Goal: Information Seeking & Learning: Learn about a topic

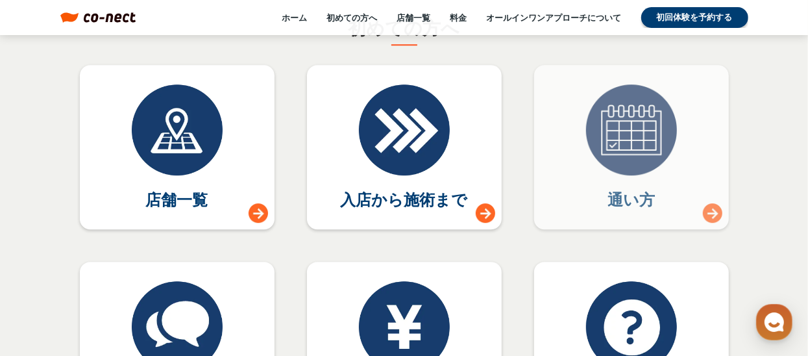
scroll to position [5779, 0]
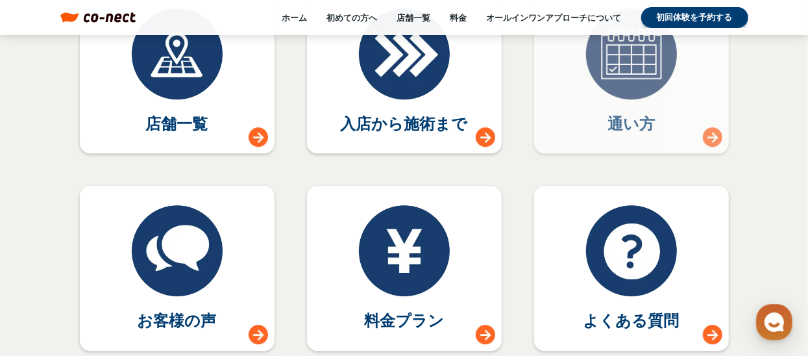
click at [714, 141] on div at bounding box center [712, 136] width 19 height 19
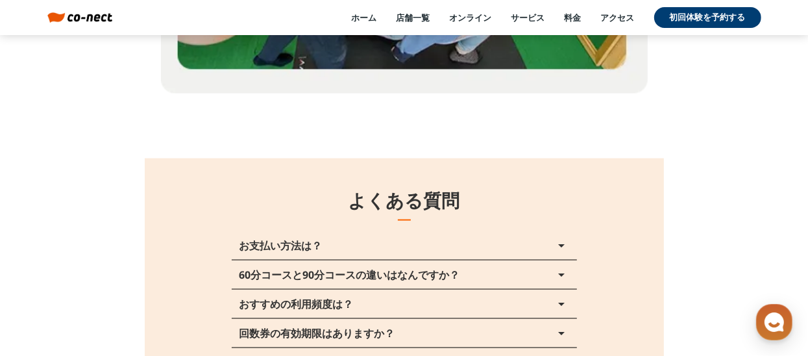
scroll to position [14548, 0]
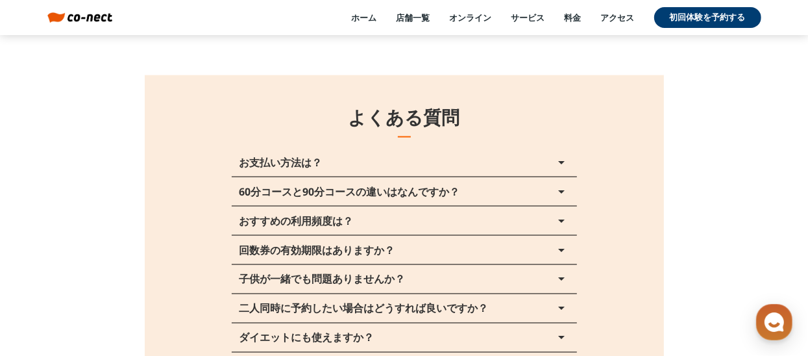
click at [559, 224] on icon "arrow_drop_up" at bounding box center [562, 221] width 16 height 16
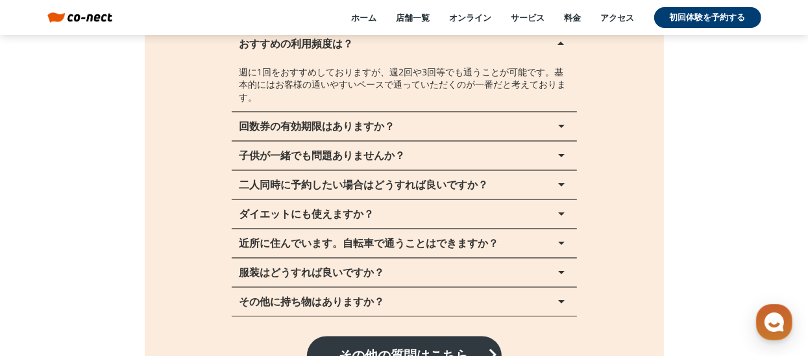
scroll to position [14743, 0]
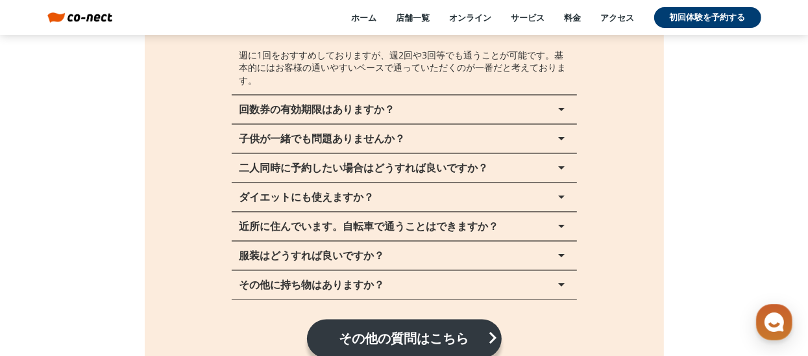
click at [562, 225] on icon "arrow_drop_up" at bounding box center [562, 227] width 16 height 16
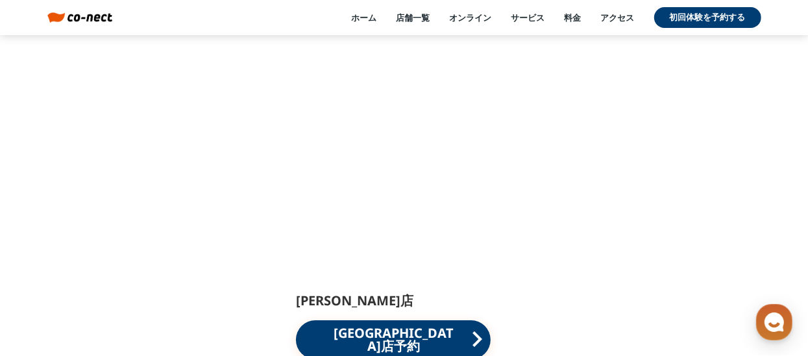
scroll to position [15911, 0]
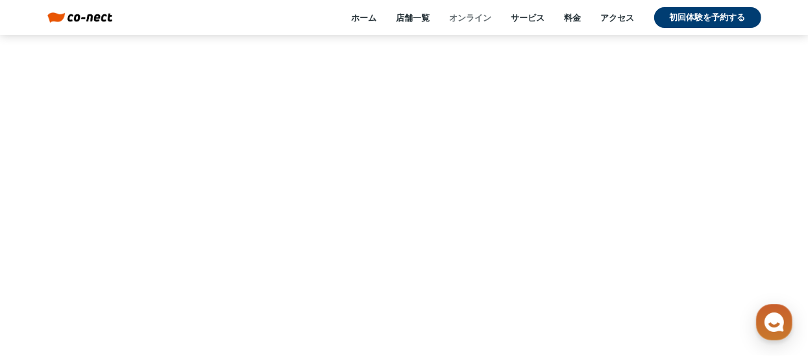
click at [480, 19] on link "オンライン" at bounding box center [471, 18] width 42 height 12
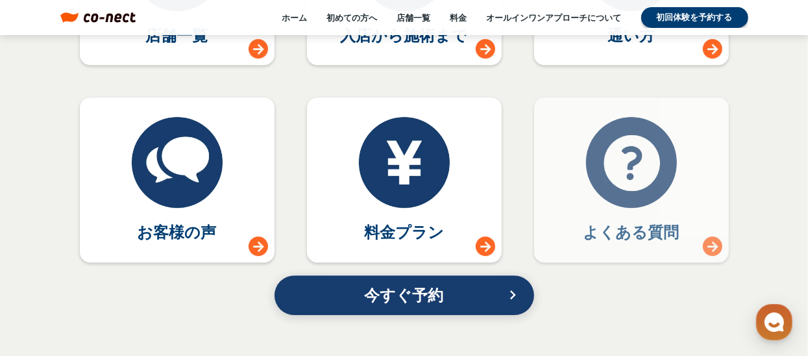
scroll to position [5908, 0]
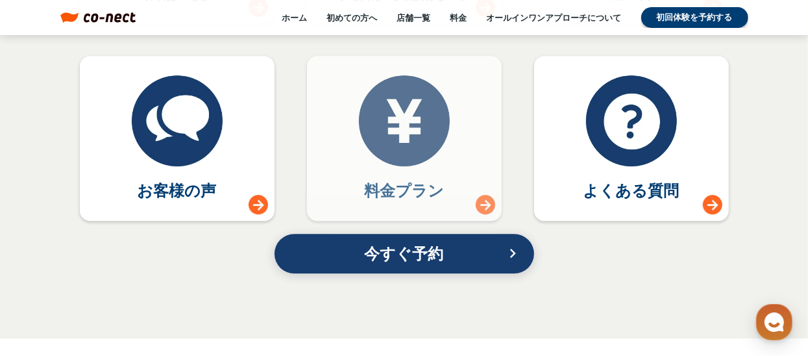
click at [460, 173] on link "料金プラン" at bounding box center [404, 138] width 195 height 165
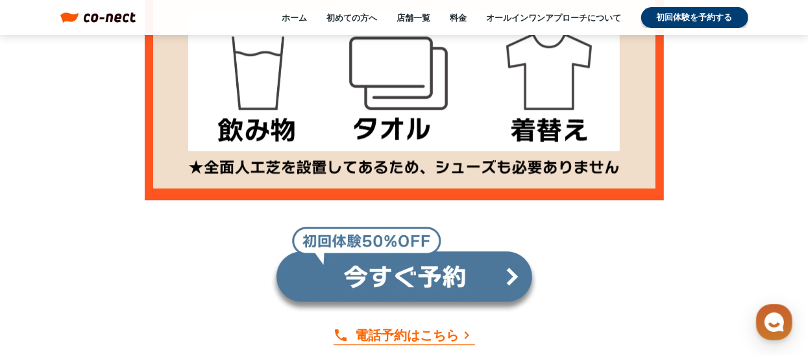
scroll to position [2596, 0]
